Goal: Transaction & Acquisition: Purchase product/service

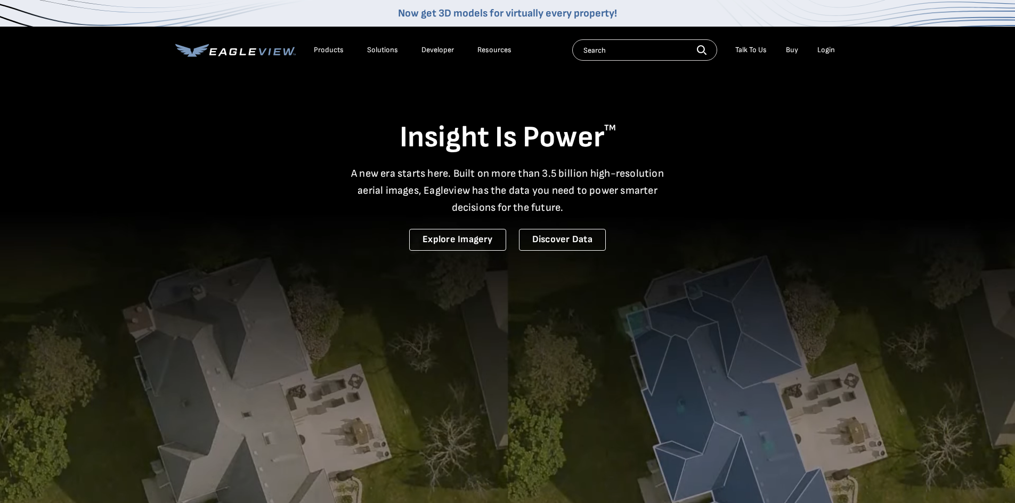
drag, startPoint x: 896, startPoint y: 165, endPoint x: 844, endPoint y: 132, distance: 61.2
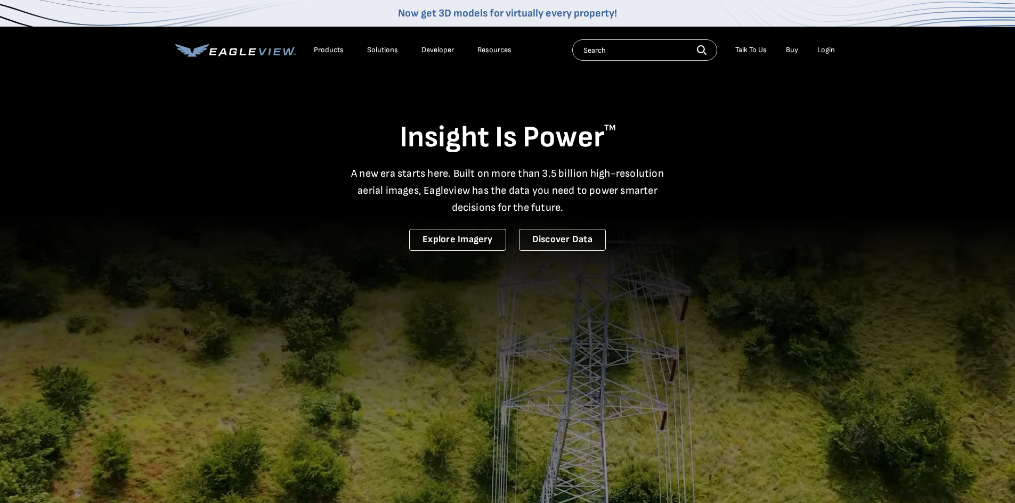
click at [844, 131] on video at bounding box center [507, 351] width 1015 height 702
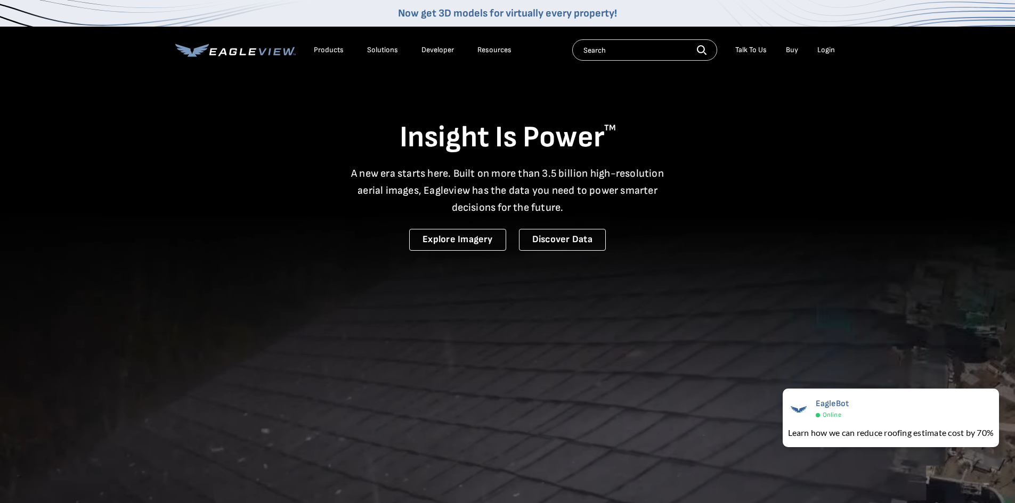
click at [820, 48] on div "Login" at bounding box center [826, 50] width 18 height 10
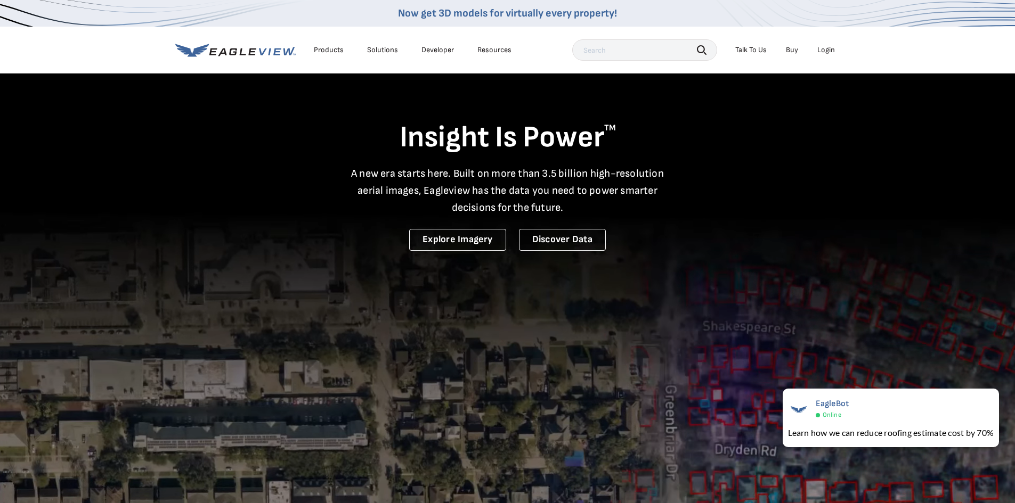
click at [833, 52] on div "Login" at bounding box center [826, 50] width 18 height 10
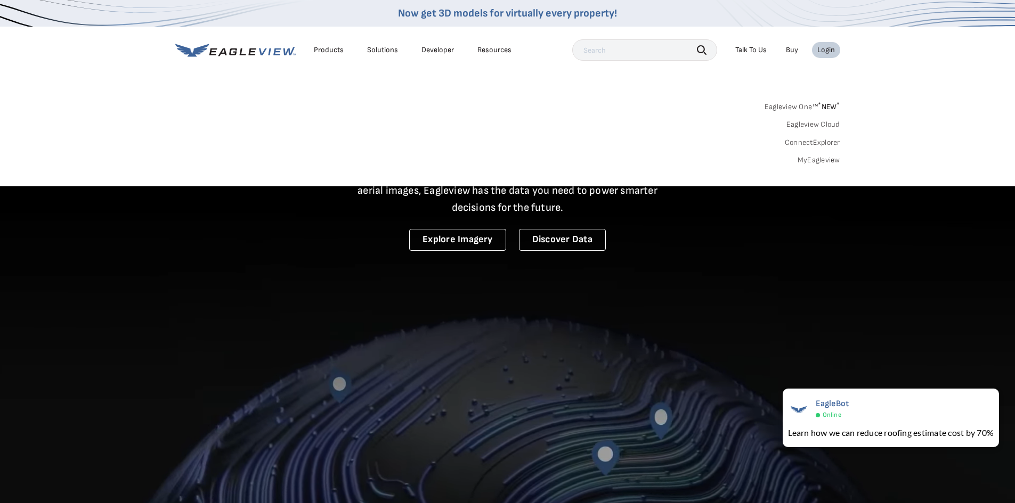
click at [825, 157] on link "MyEagleview" at bounding box center [819, 161] width 43 height 10
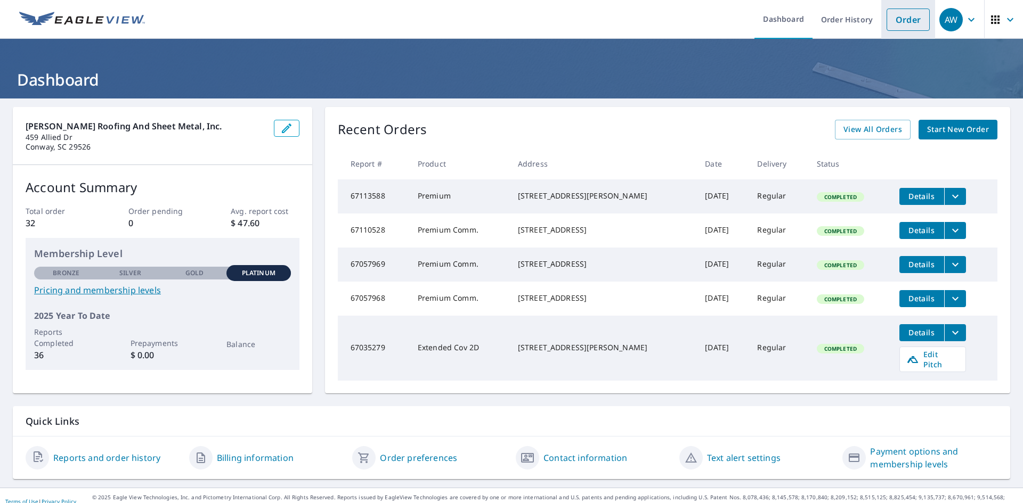
click at [893, 21] on link "Order" at bounding box center [908, 20] width 43 height 22
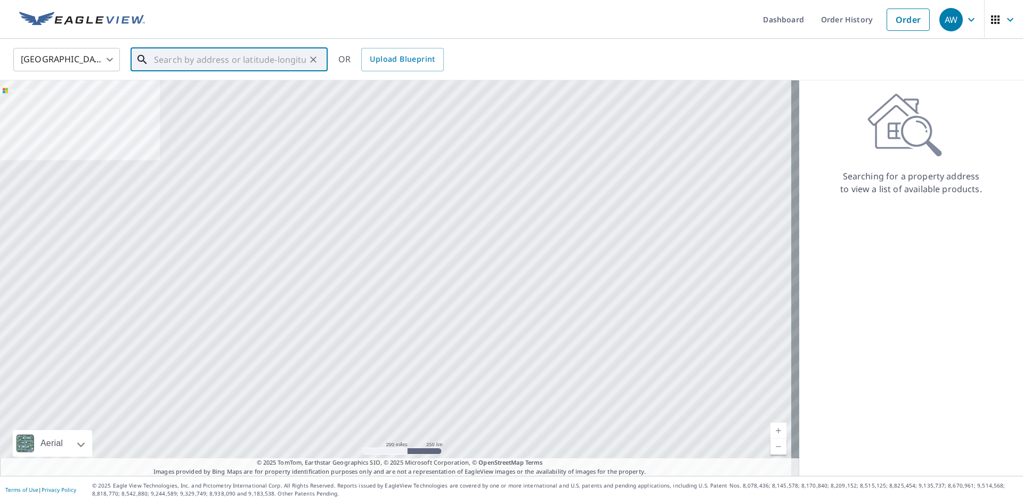
click at [216, 62] on input "text" at bounding box center [230, 60] width 152 height 30
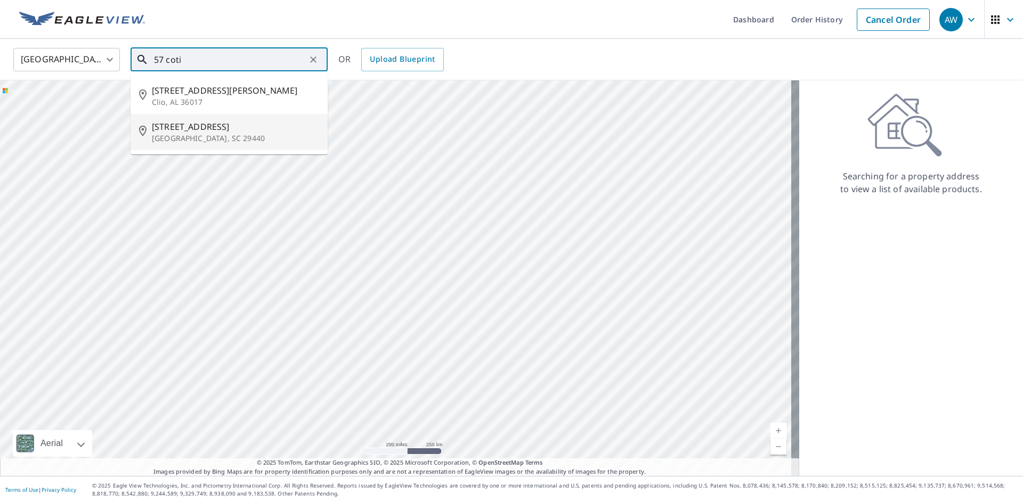
click at [226, 126] on span "[STREET_ADDRESS]" at bounding box center [235, 126] width 167 height 13
type input "[STREET_ADDRESS]"
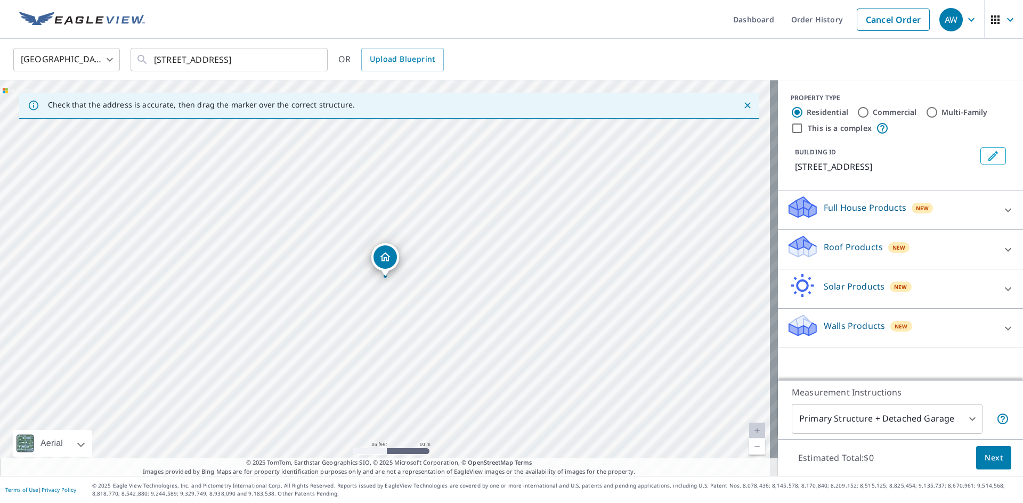
click at [960, 416] on body "AW AW Dashboard Order History Cancel Order AW [GEOGRAPHIC_DATA] [GEOGRAPHIC_DAT…" at bounding box center [511, 251] width 1023 height 503
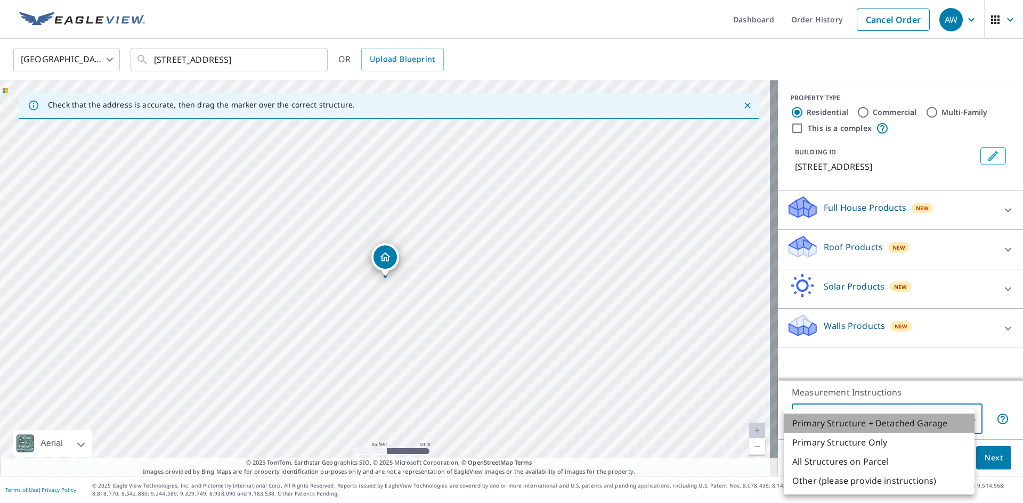
click at [915, 420] on li "Primary Structure + Detached Garage" at bounding box center [879, 423] width 191 height 19
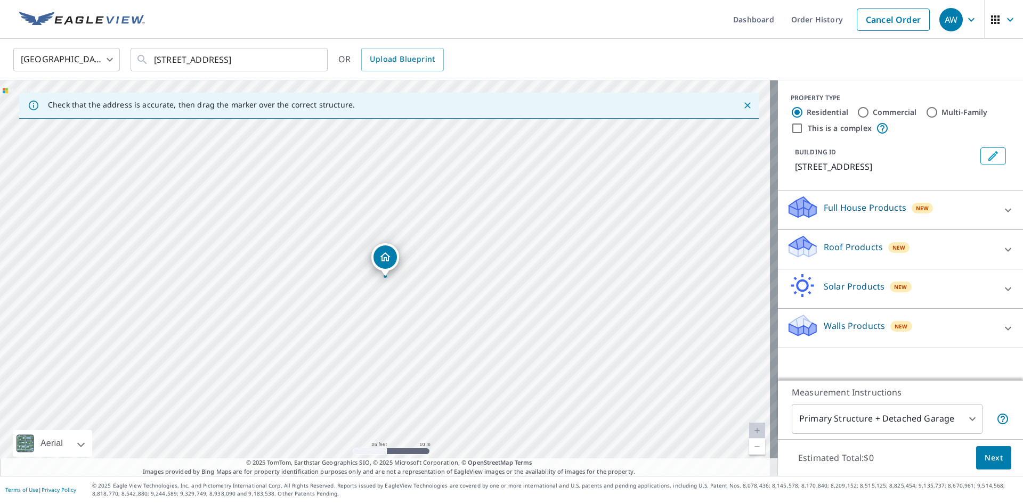
click at [866, 199] on div "Full House Products New" at bounding box center [890, 210] width 209 height 30
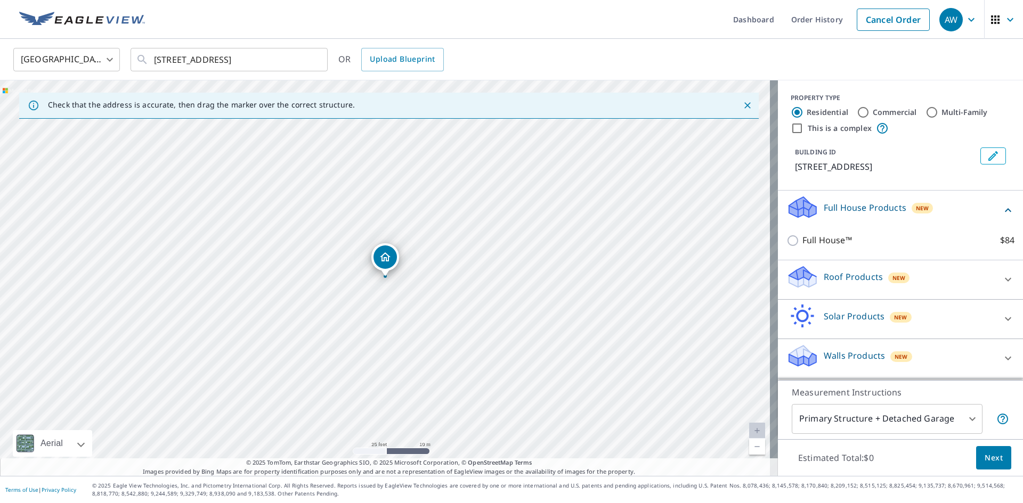
click at [824, 205] on p "Full House Products" at bounding box center [865, 207] width 83 height 13
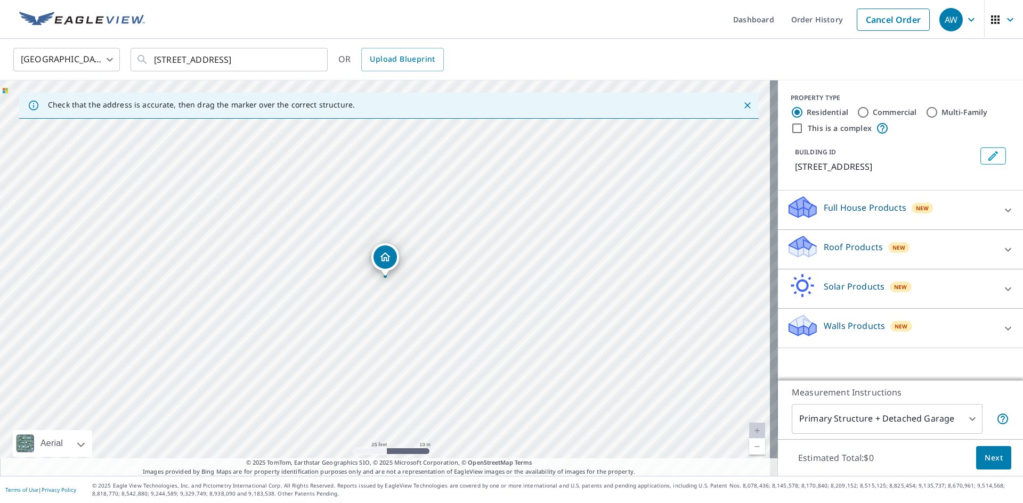
click at [810, 243] on div "Roof Products New" at bounding box center [890, 249] width 209 height 30
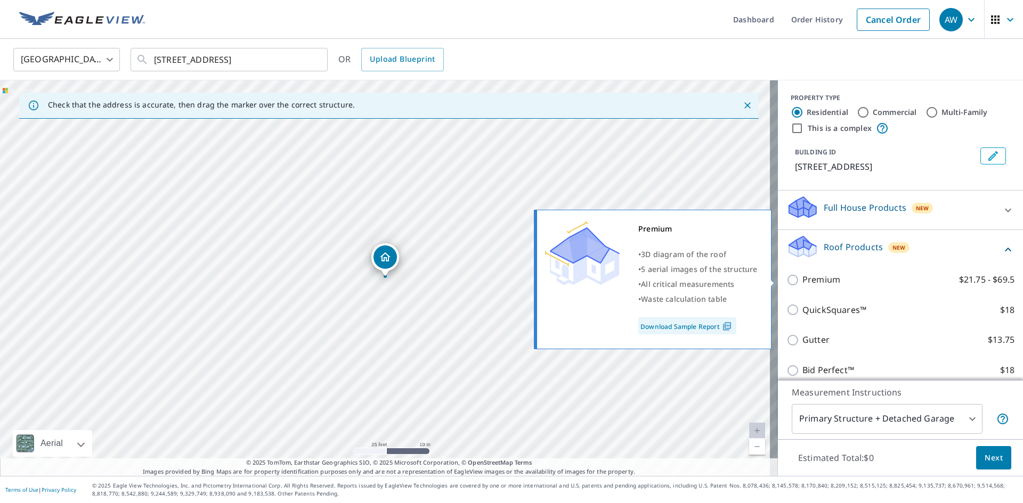
click at [790, 280] on input "Premium $21.75 - $69.5" at bounding box center [794, 280] width 16 height 13
checkbox input "true"
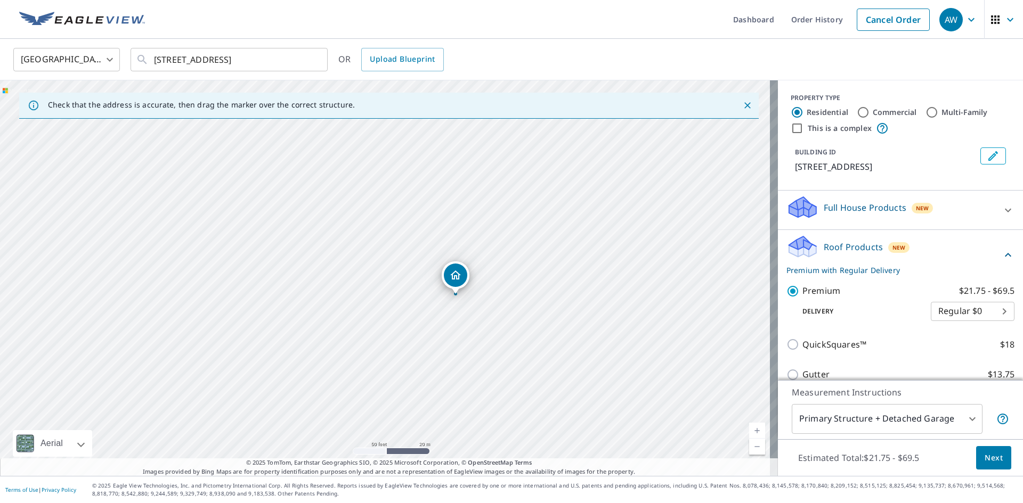
drag, startPoint x: 584, startPoint y: 315, endPoint x: 567, endPoint y: 273, distance: 45.6
click at [567, 273] on div "[STREET_ADDRESS]" at bounding box center [389, 278] width 778 height 396
drag, startPoint x: 538, startPoint y: 289, endPoint x: 554, endPoint y: 275, distance: 21.2
click at [554, 275] on div "[STREET_ADDRESS]" at bounding box center [389, 278] width 778 height 396
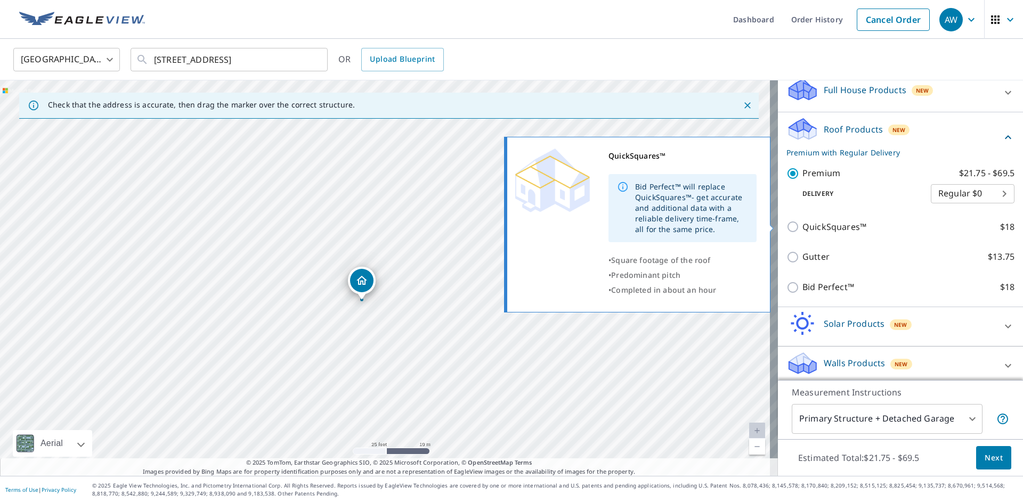
scroll to position [124, 0]
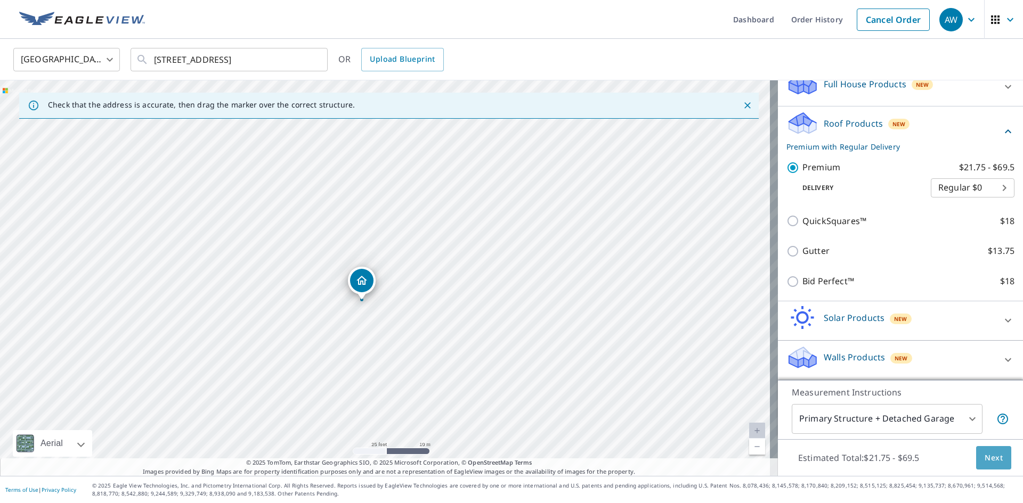
click at [985, 457] on span "Next" at bounding box center [994, 458] width 18 height 13
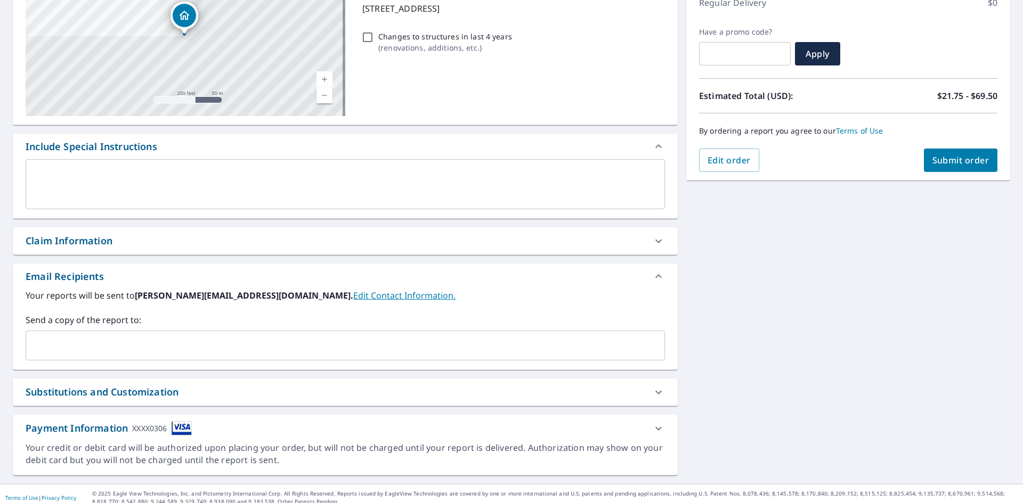
scroll to position [160, 0]
click at [136, 341] on input "text" at bounding box center [337, 345] width 614 height 20
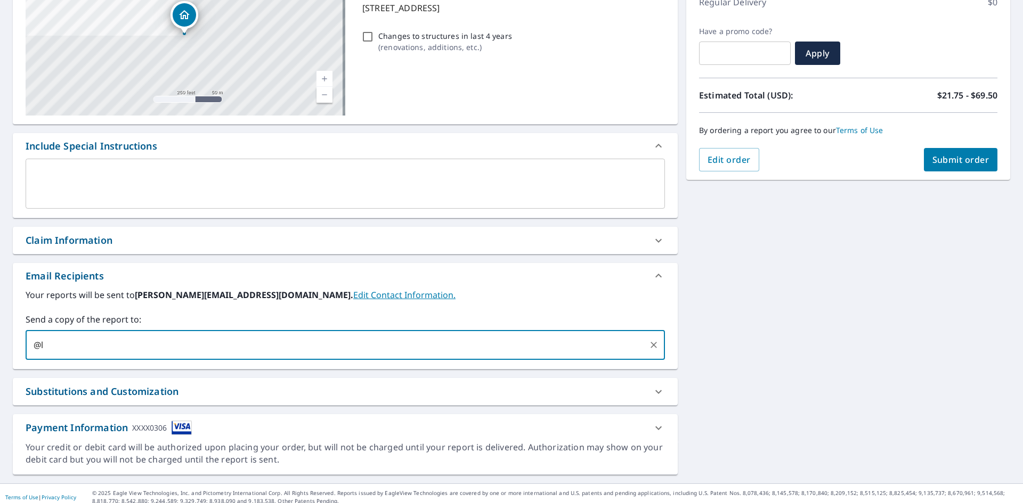
type input "@"
type input "[PERSON_NAME][EMAIL_ADDRESS][DOMAIN_NAME],"
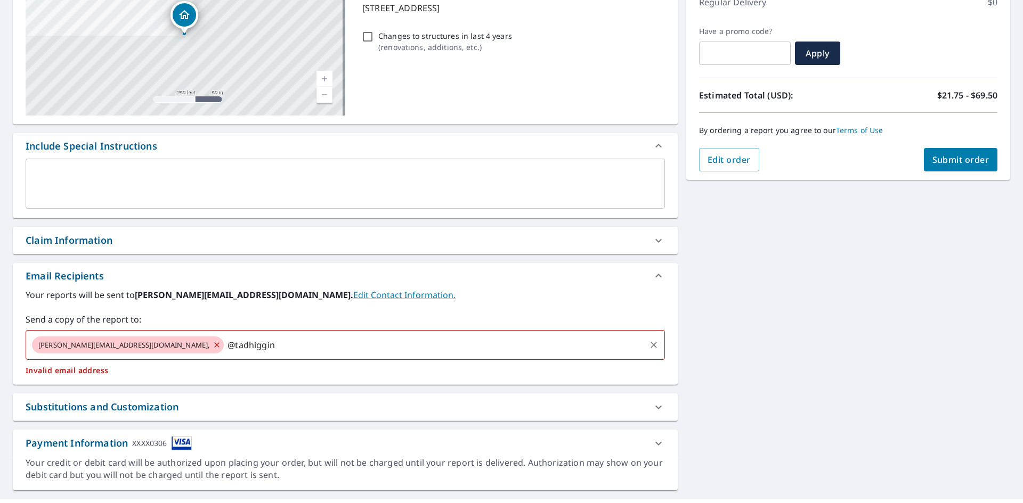
drag, startPoint x: 194, startPoint y: 345, endPoint x: 150, endPoint y: 342, distance: 44.3
click at [225, 342] on input "@tadhiggin" at bounding box center [434, 345] width 419 height 20
type input "@[EMAIL_ADDRESS][DOMAIN_NAME]"
type input "@"
click at [358, 347] on icon at bounding box center [362, 345] width 9 height 12
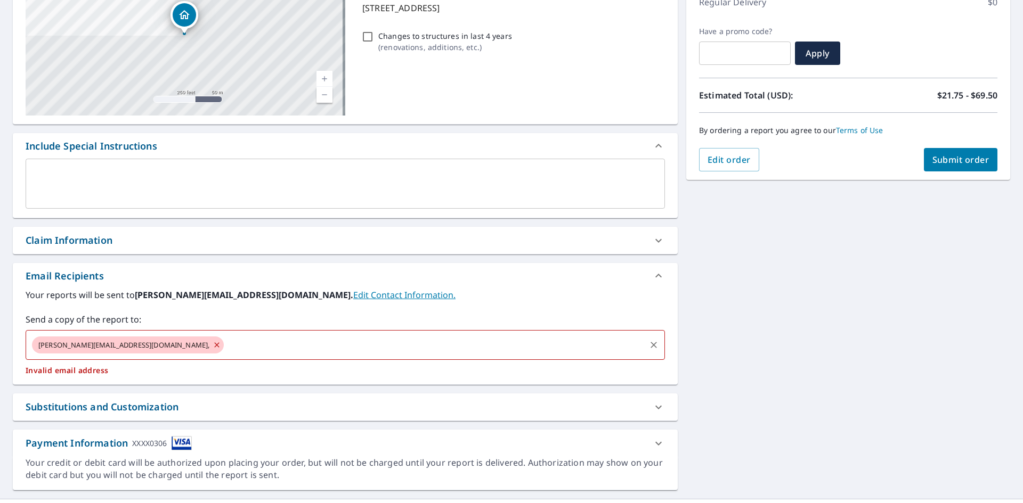
click at [225, 344] on input "text" at bounding box center [434, 345] width 419 height 20
type input "[EMAIL_ADDRESS][DOMAIN_NAME]"
click at [213, 344] on icon at bounding box center [217, 345] width 9 height 12
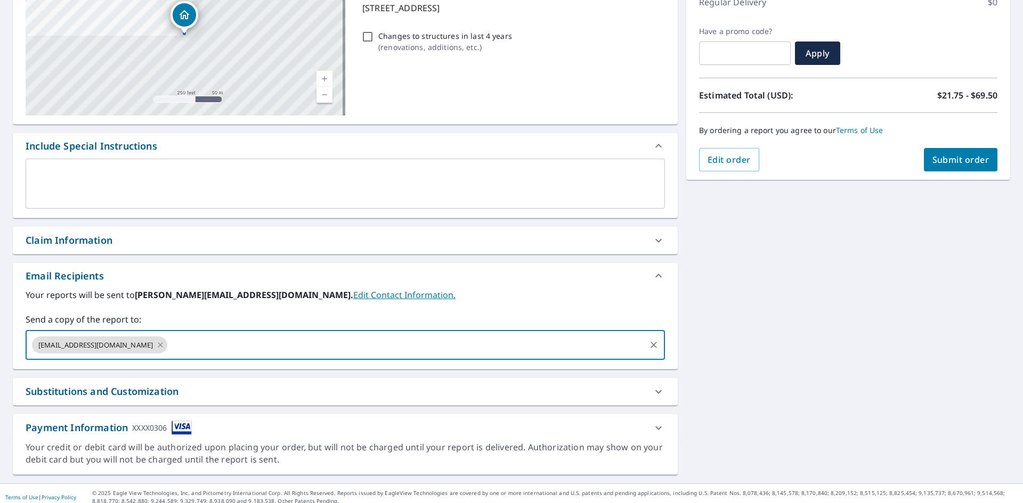
click at [169, 350] on input "text" at bounding box center [406, 345] width 475 height 20
type input "[PERSON_NAME]"
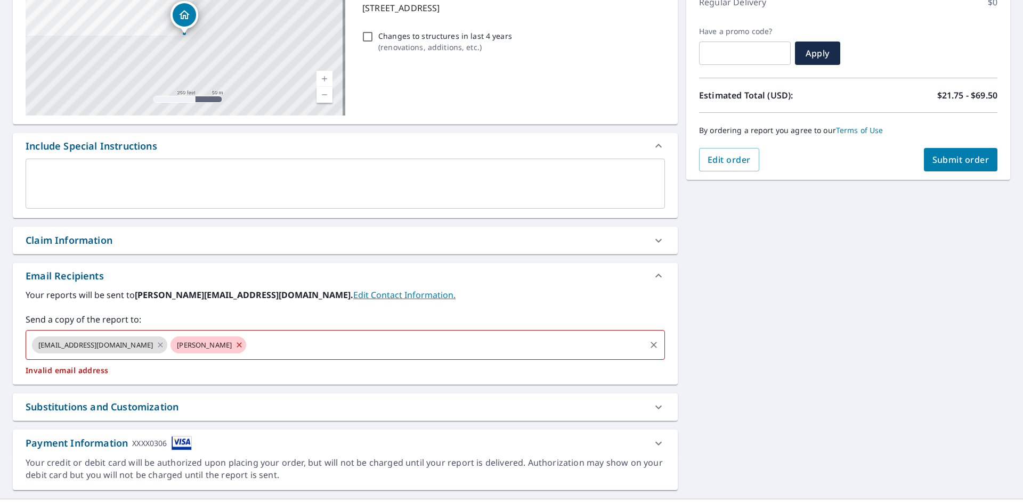
click at [237, 346] on icon at bounding box center [239, 345] width 5 height 5
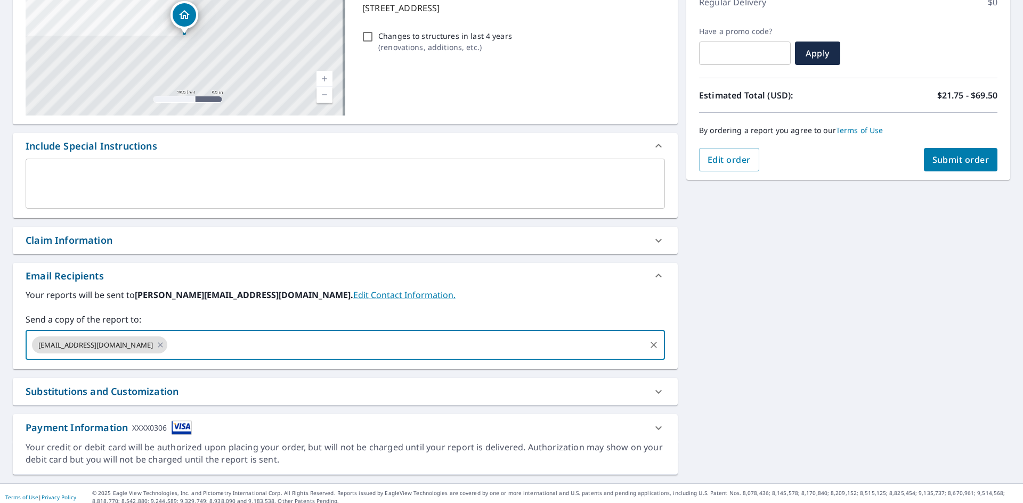
click at [169, 342] on input "text" at bounding box center [406, 345] width 475 height 20
type input "[EMAIL_ADDRESS][DOMAIN_NAME]"
click at [435, 346] on icon at bounding box center [437, 345] width 5 height 5
type input "[PERSON_NAME][EMAIL_ADDRESS][DOMAIN_NAME]"
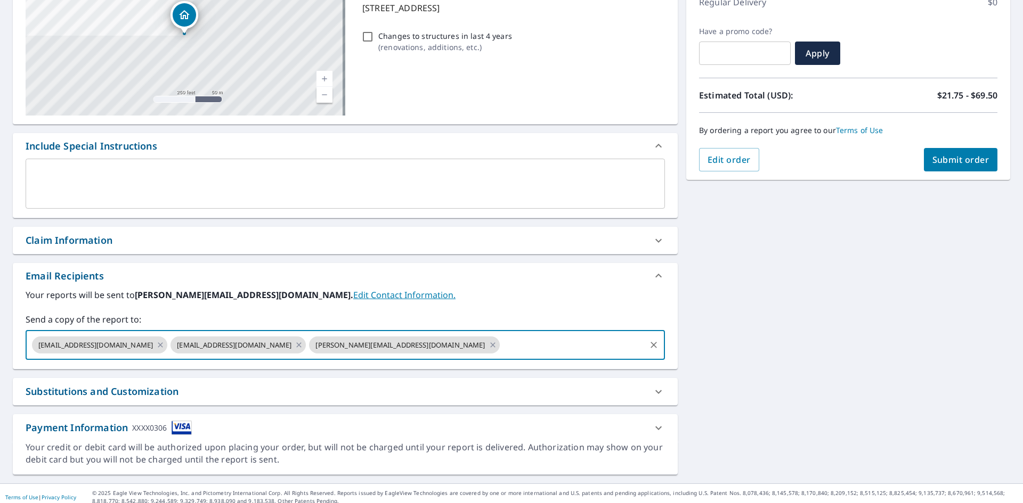
click at [795, 359] on div "[STREET_ADDRESS] Aerial Road A standard road map Aerial A detailed look from ab…" at bounding box center [511, 211] width 1023 height 545
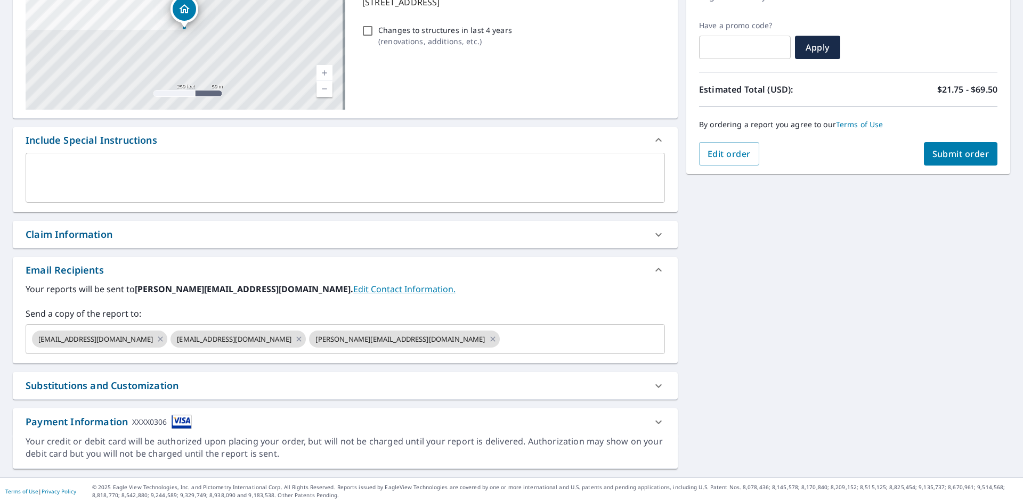
scroll to position [167, 0]
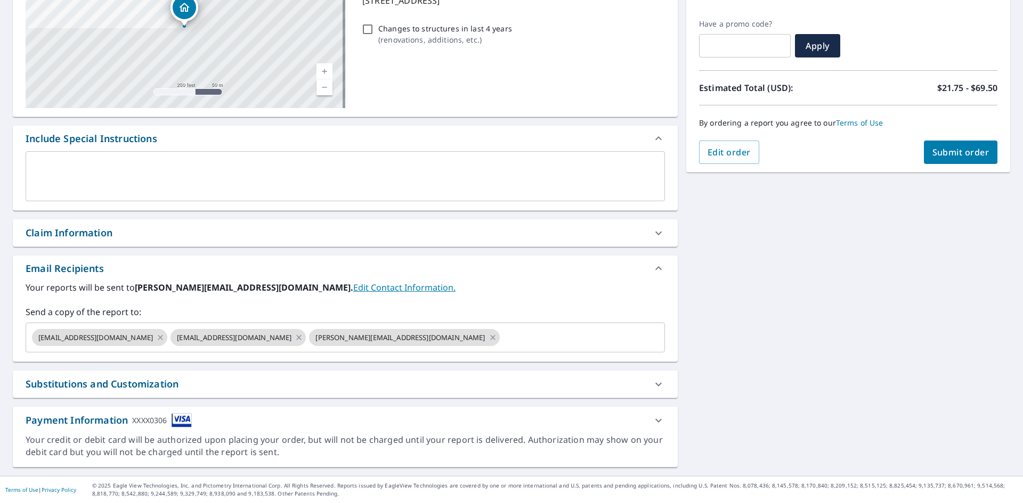
click at [781, 353] on div "[STREET_ADDRESS] Aerial Road A standard road map Aerial A detailed look from ab…" at bounding box center [511, 203] width 1023 height 545
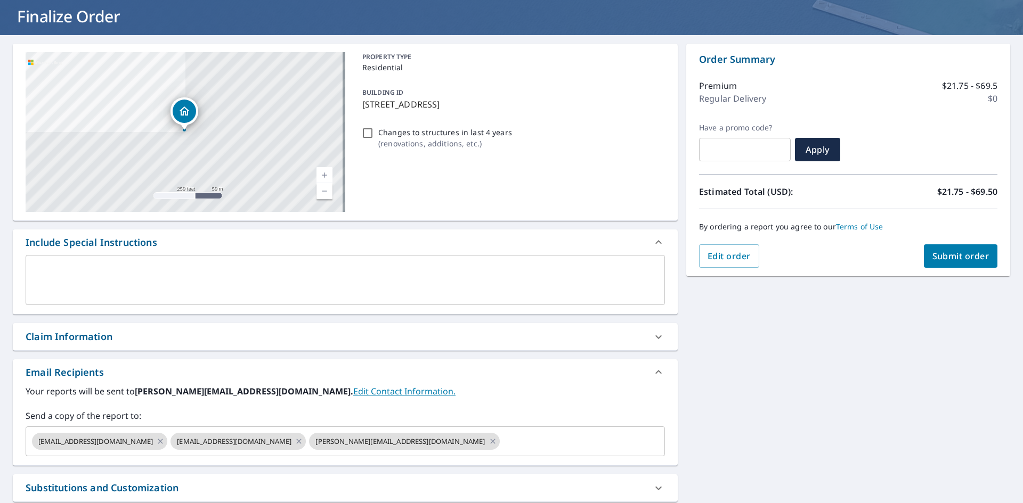
scroll to position [0, 0]
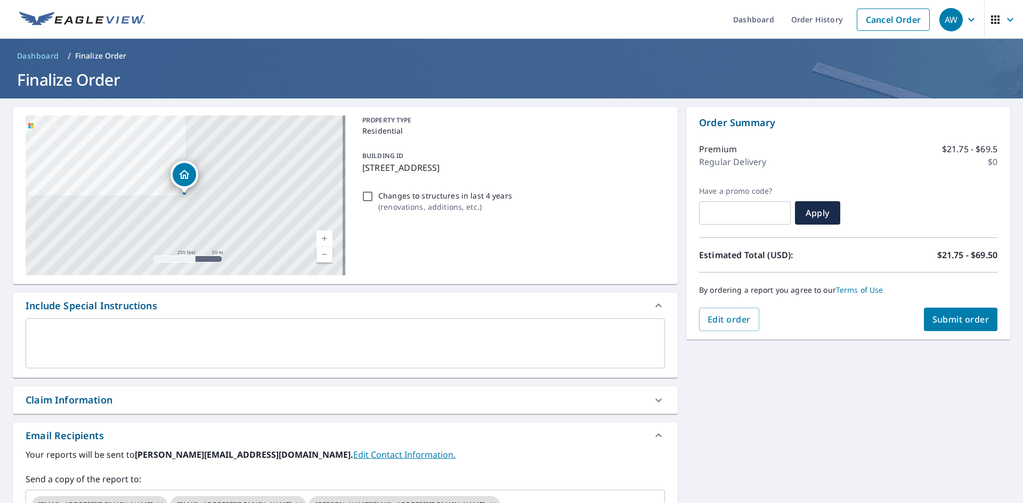
click at [945, 323] on span "Submit order" at bounding box center [960, 320] width 57 height 12
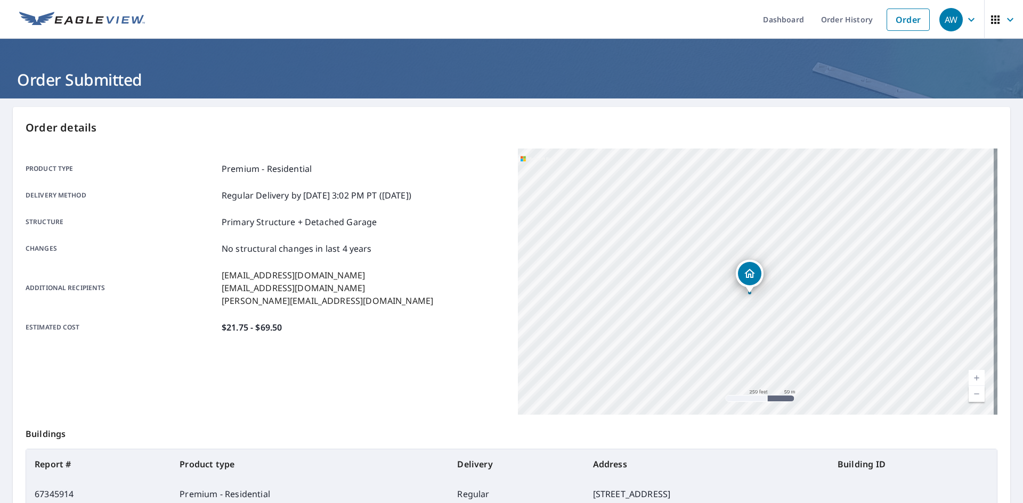
drag, startPoint x: 386, startPoint y: 322, endPoint x: 360, endPoint y: 335, distance: 29.3
click at [360, 335] on div "Product type Premium - Residential Delivery method Regular Delivery by [DATE] 3…" at bounding box center [266, 248] width 480 height 199
